Goal: Find specific page/section: Find specific page/section

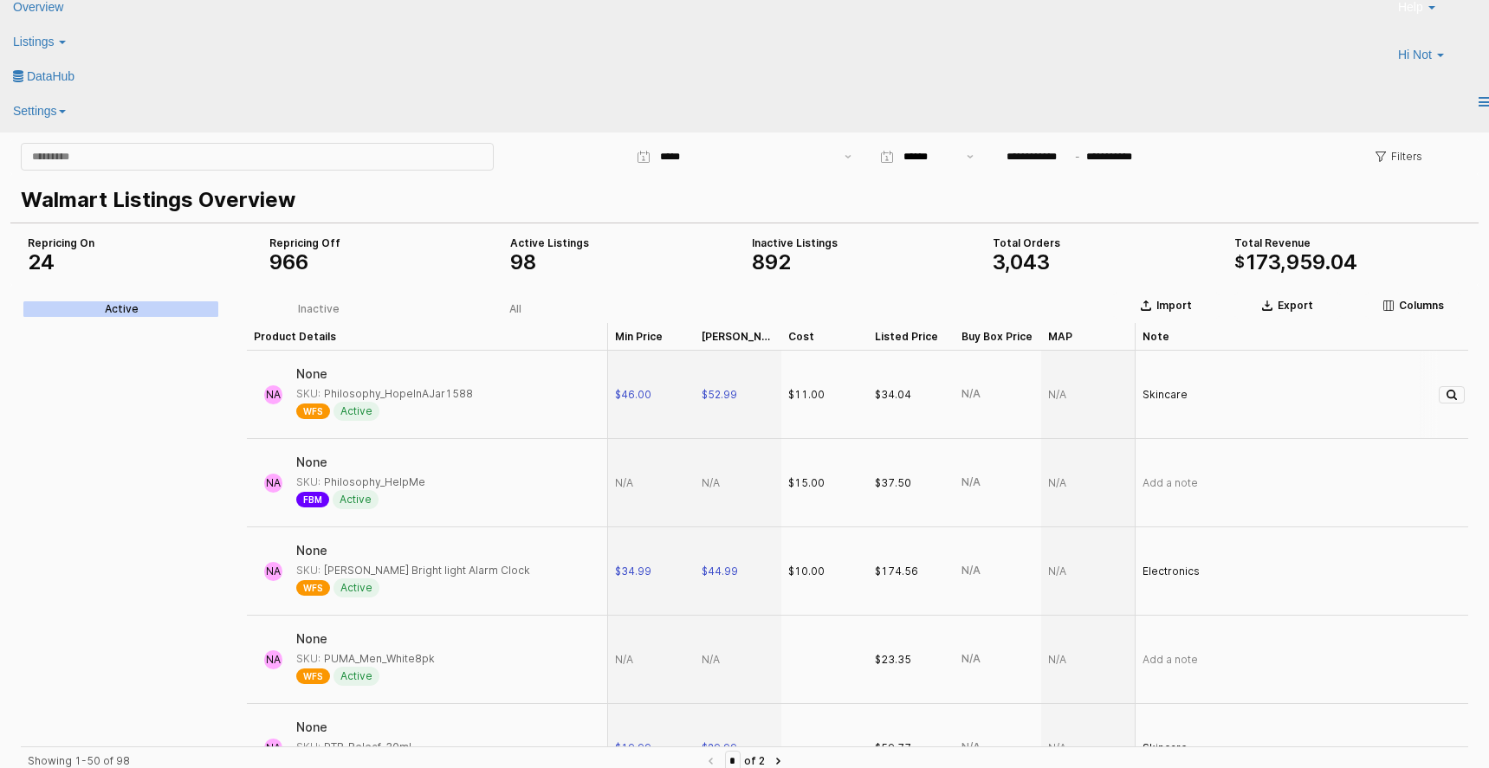
scroll to position [0, 762]
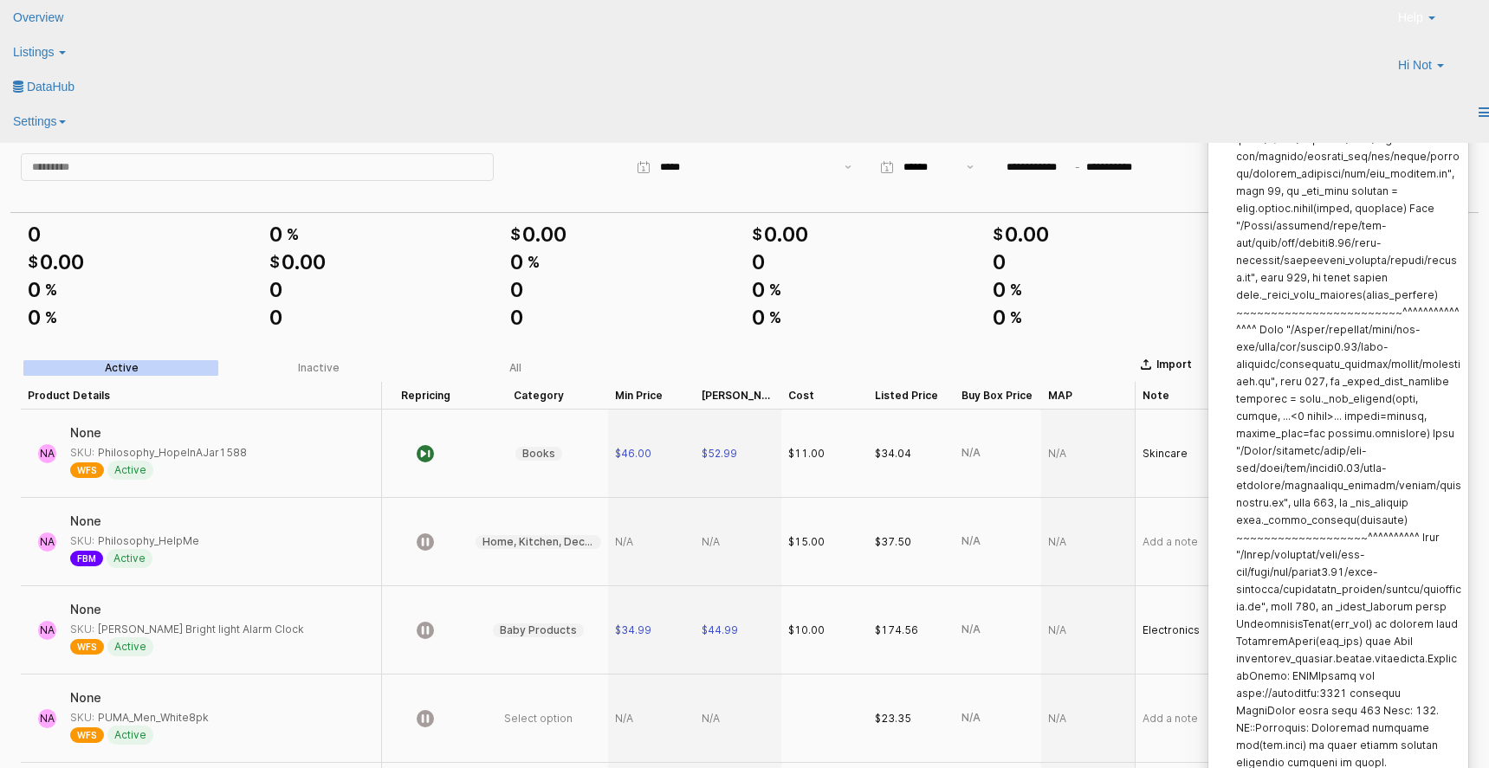
click at [1392, 623] on label "Notifications (F8)" at bounding box center [1348, 347] width 225 height 914
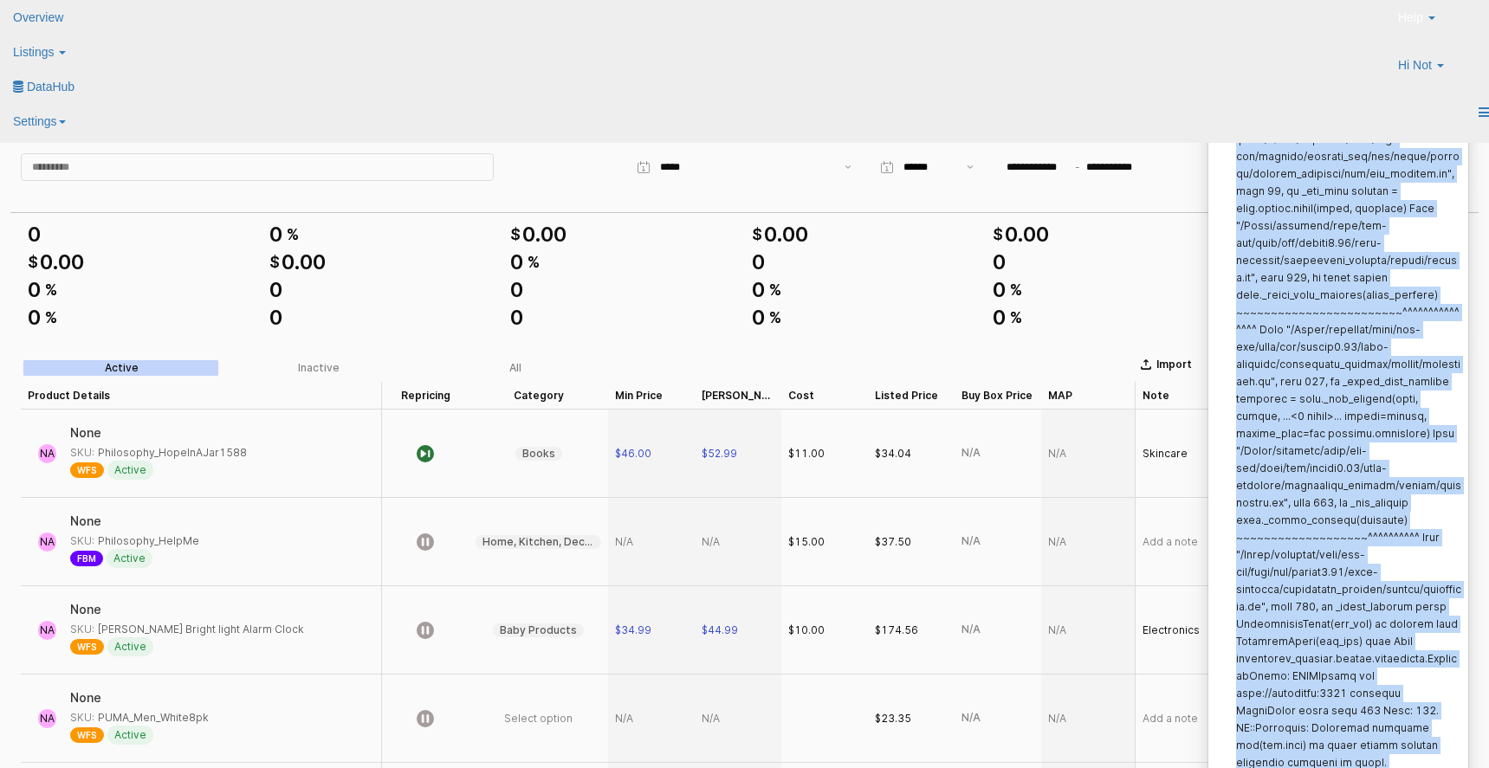
click at [1392, 623] on label "Notifications (F8)" at bounding box center [1348, 347] width 225 height 914
